Goal: Complete application form

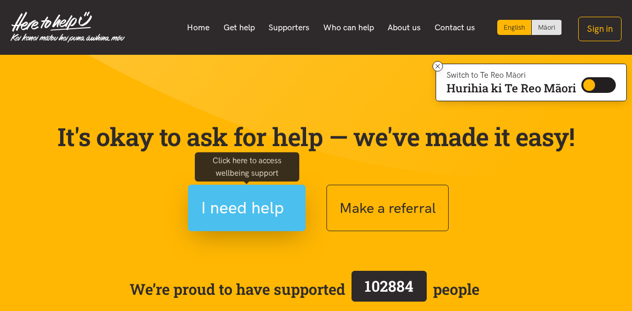
click at [230, 215] on span "I need help" at bounding box center [242, 208] width 83 height 27
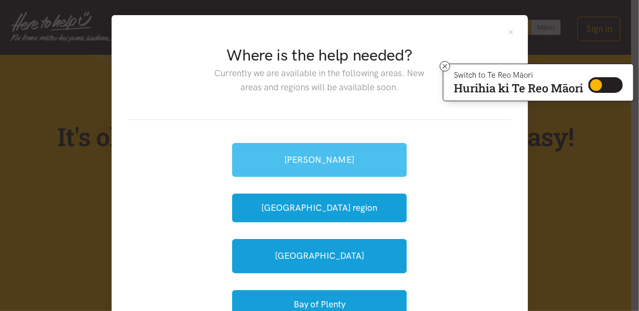
click at [341, 149] on link "[PERSON_NAME]" at bounding box center [319, 160] width 175 height 34
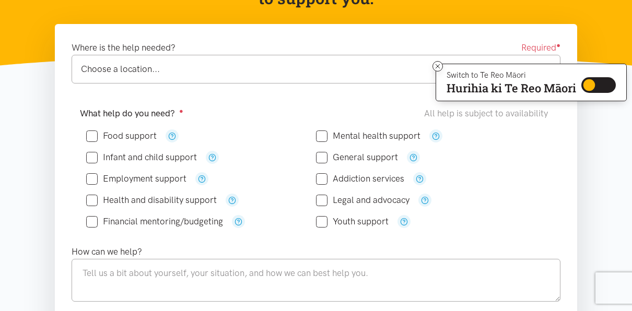
scroll to position [152, 0]
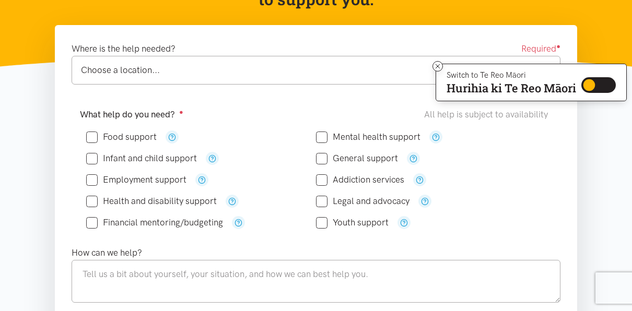
click at [231, 68] on div "Choose a location..." at bounding box center [315, 70] width 468 height 14
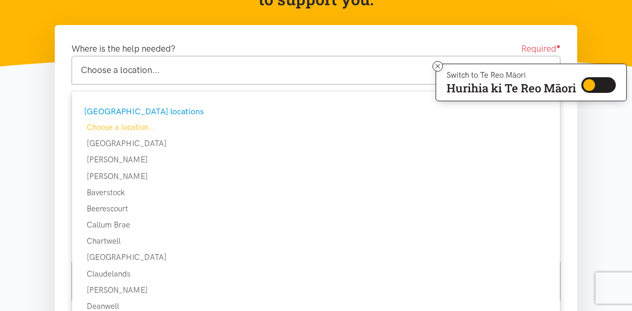
click at [120, 115] on div "[GEOGRAPHIC_DATA] locations" at bounding box center [314, 112] width 461 height 14
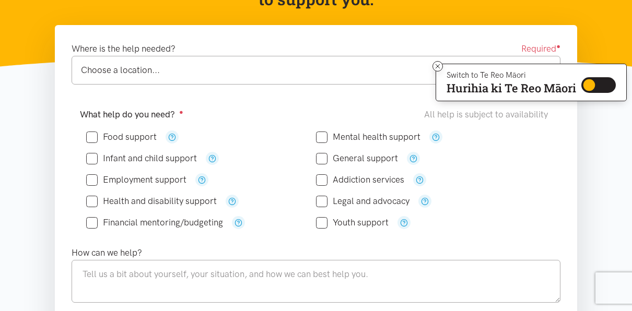
click at [91, 136] on input "Food support" at bounding box center [121, 137] width 70 height 9
checkbox input "true"
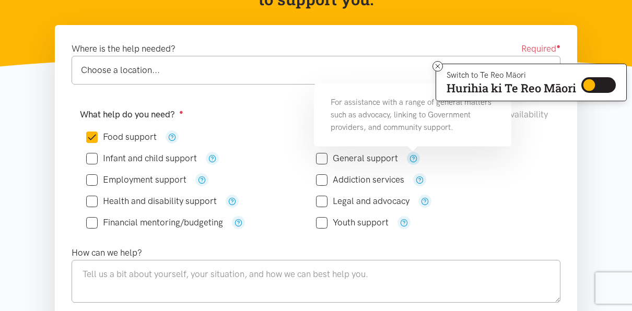
click at [412, 155] on icon "button" at bounding box center [413, 159] width 8 height 8
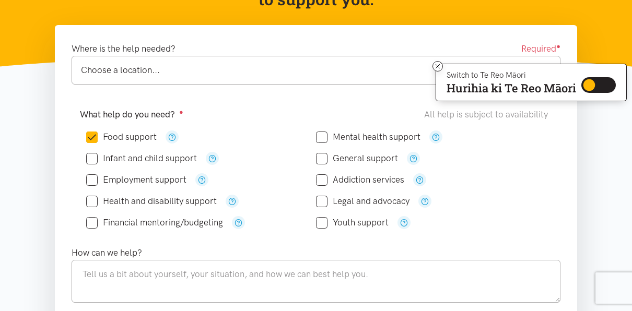
click at [281, 152] on div "Infant and child support" at bounding box center [201, 158] width 230 height 13
click at [167, 67] on div "Choose a location..." at bounding box center [315, 70] width 468 height 14
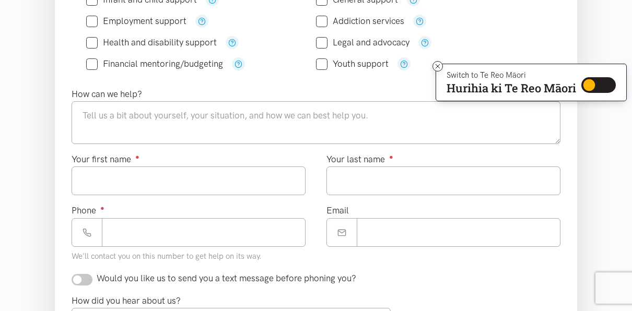
scroll to position [312, 0]
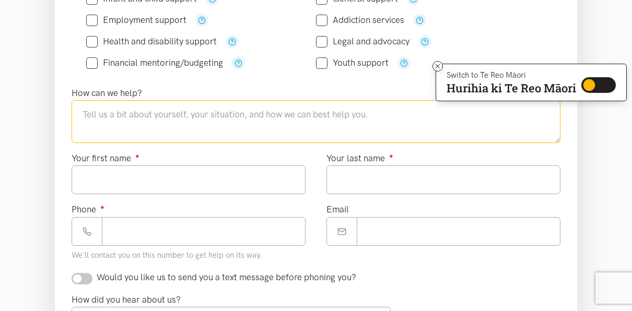
click at [305, 119] on textarea at bounding box center [316, 121] width 489 height 43
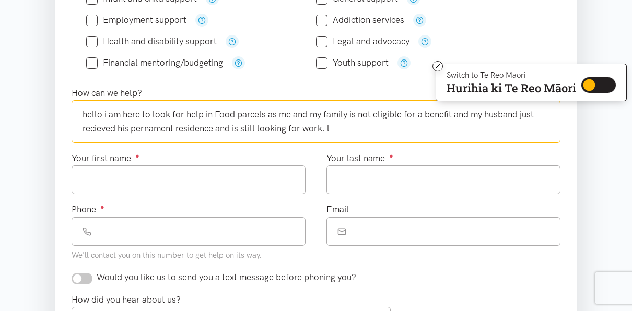
paste textarea "Hello, I am here to look for help with food parcels as my family and I are not …"
click at [354, 129] on textarea "Hello, I am here to look for help with food parcels as my family and I are not …" at bounding box center [316, 121] width 489 height 43
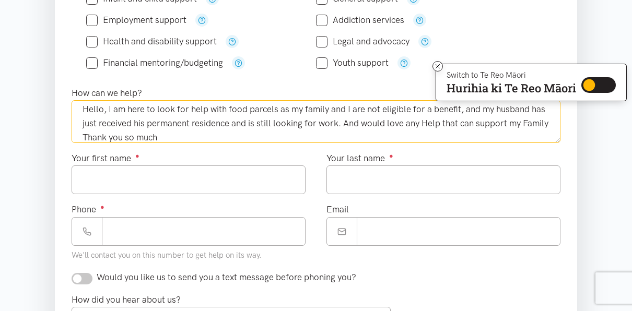
type textarea "Hello, I am here to look for help with food parcels as my family and I are not …"
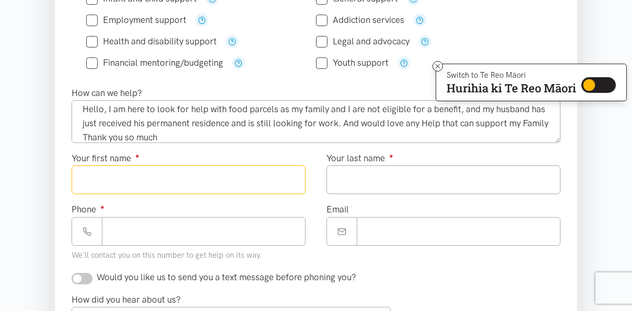
click at [253, 190] on input "Your first name ●" at bounding box center [189, 179] width 234 height 29
type input "***"
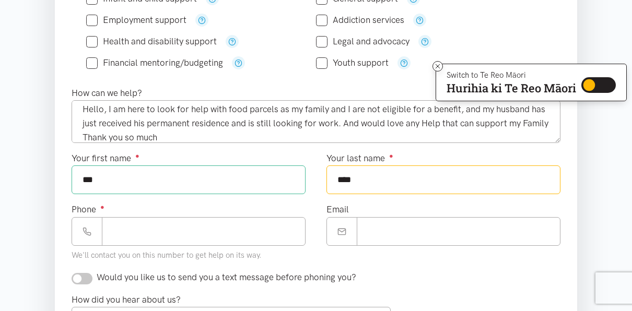
type input "****"
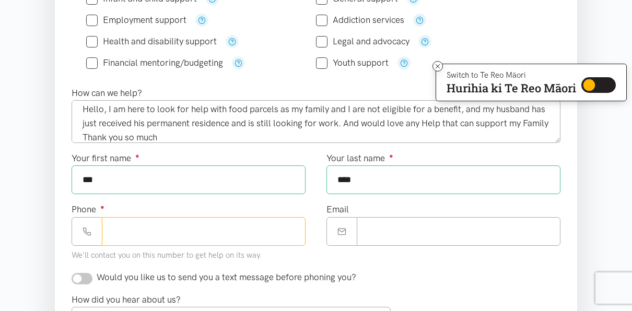
click at [220, 230] on input "Phone ●" at bounding box center [204, 231] width 204 height 29
type input "**********"
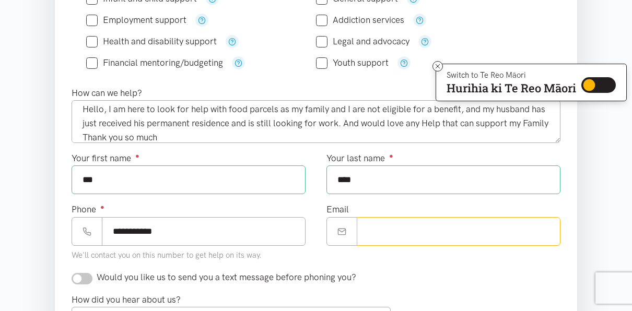
click at [388, 223] on input "Email" at bounding box center [459, 231] width 204 height 29
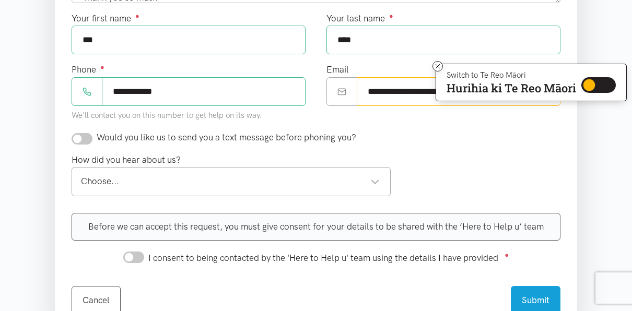
scroll to position [463, 0]
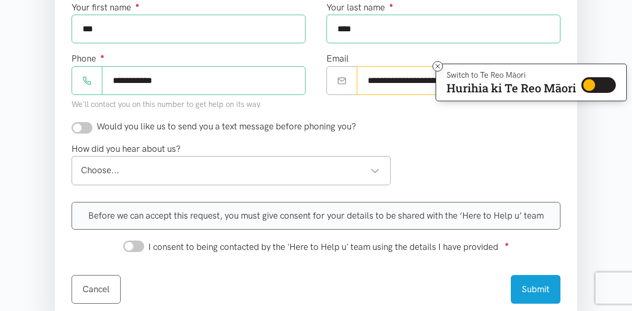
type input "**********"
click at [82, 125] on input "checkbox" at bounding box center [82, 127] width 21 height 11
checkbox input "true"
click at [207, 166] on div "Choose..." at bounding box center [230, 170] width 299 height 14
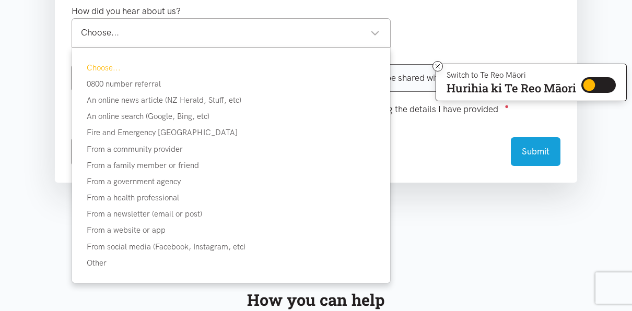
scroll to position [609, 0]
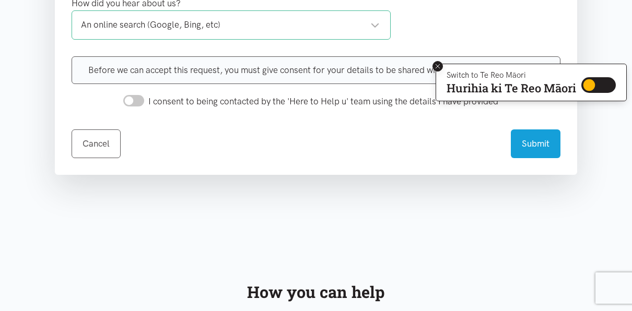
click at [436, 65] on icon at bounding box center [438, 67] width 8 height 8
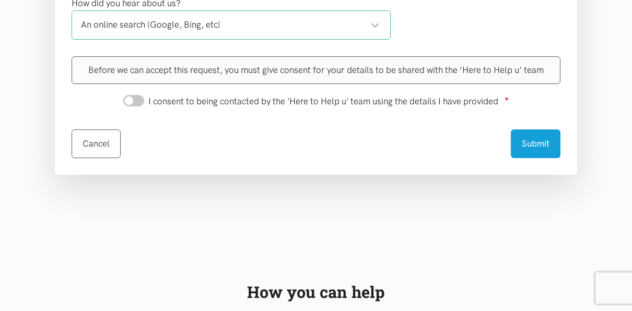
click at [136, 97] on input "I consent to being contacted by the 'Here to Help u' team using the details I h…" at bounding box center [133, 100] width 21 height 11
checkbox input "true"
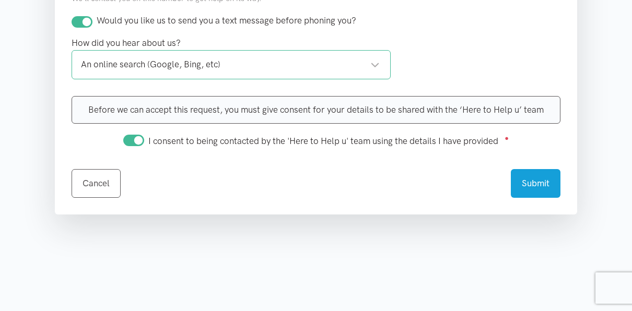
scroll to position [558, 0]
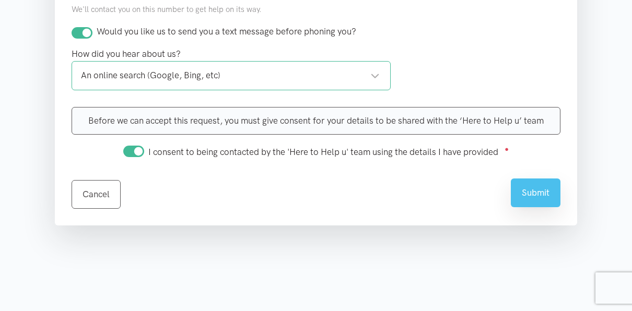
click at [527, 194] on button "Submit" at bounding box center [535, 193] width 50 height 29
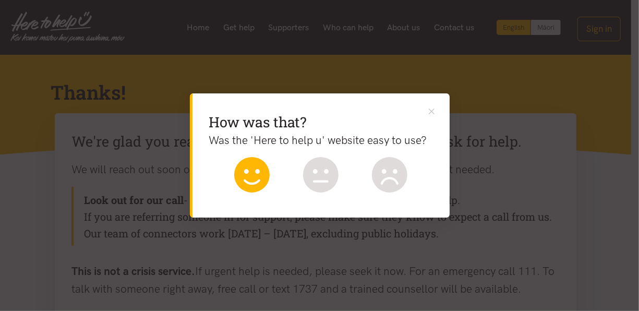
click at [247, 170] on icon at bounding box center [252, 172] width 16 height 5
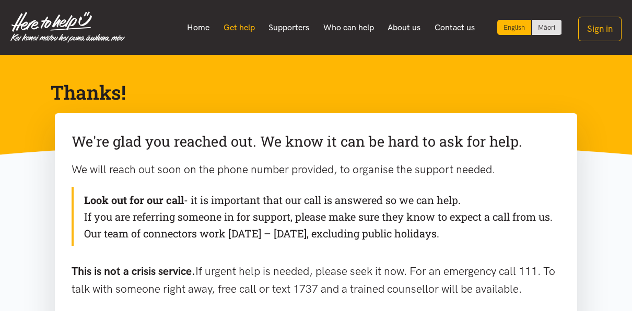
click at [232, 27] on link "Get help" at bounding box center [238, 28] width 45 height 22
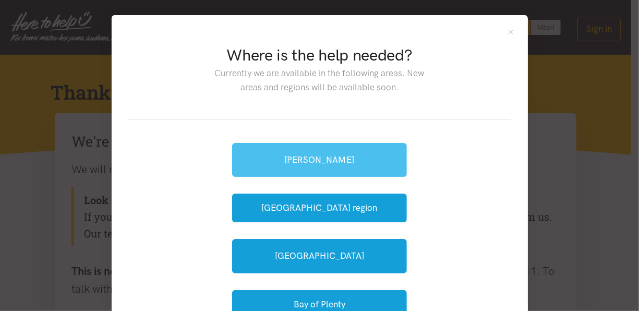
click at [334, 152] on link "[PERSON_NAME]" at bounding box center [319, 160] width 175 height 34
